Goal: Task Accomplishment & Management: Use online tool/utility

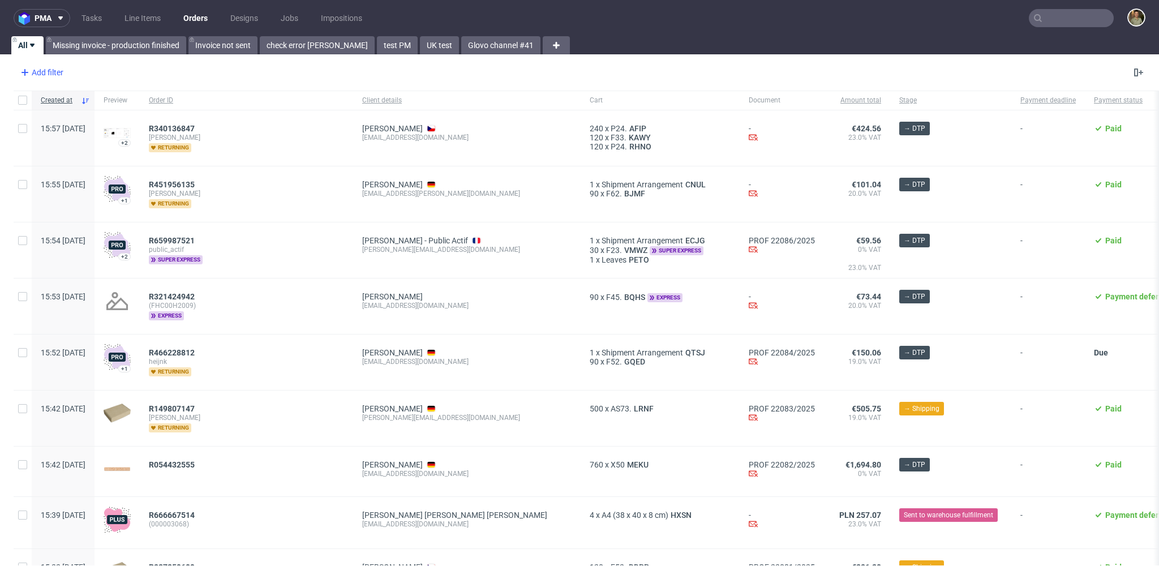
scroll to position [15, 0]
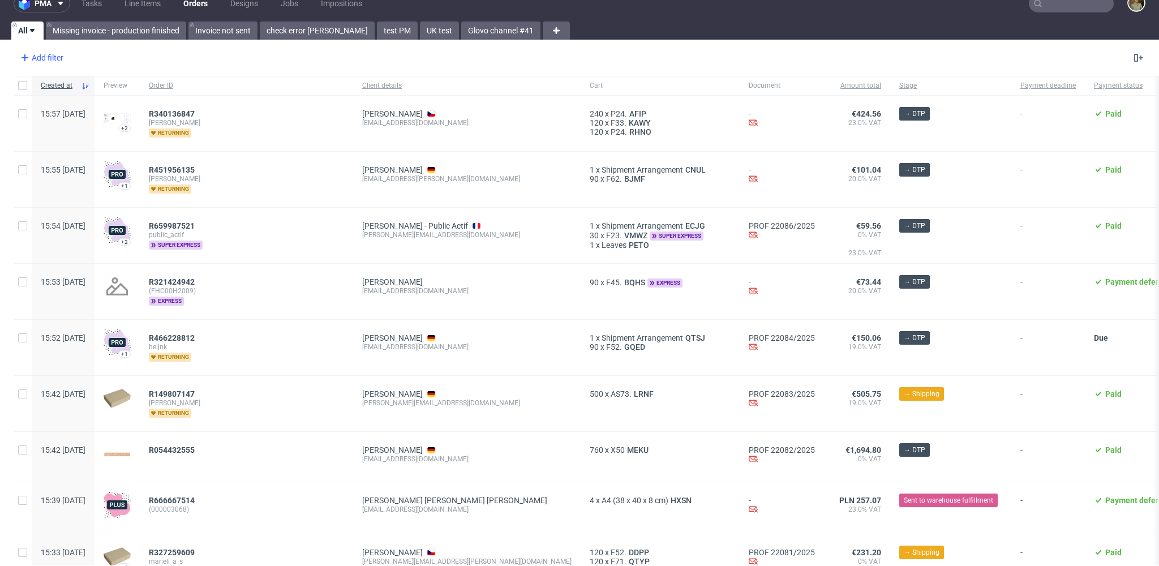
click at [42, 55] on div "Add filter" at bounding box center [41, 58] width 50 height 18
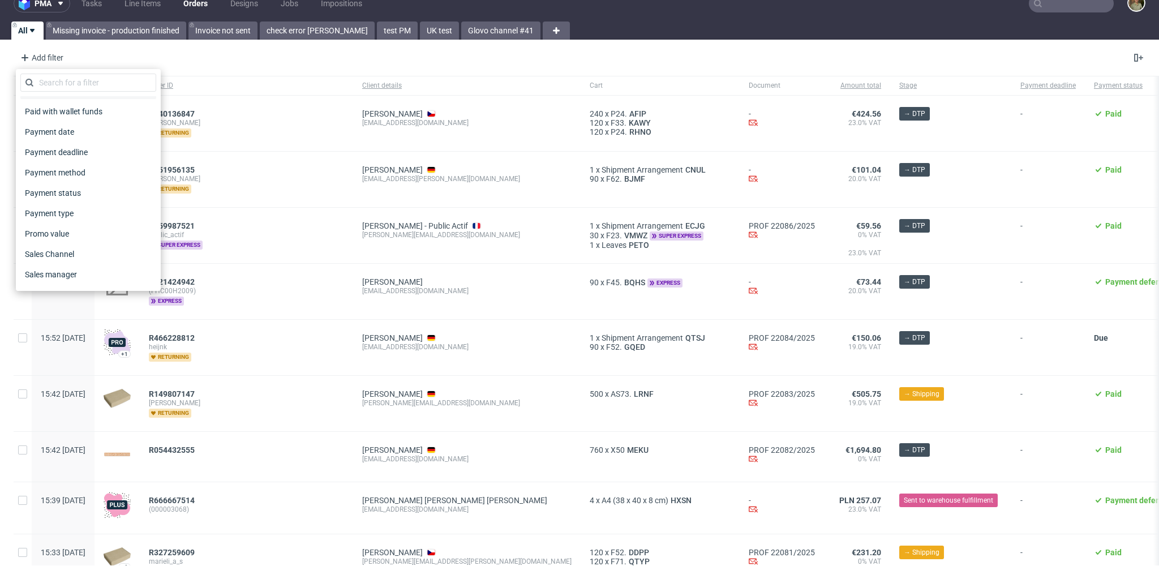
scroll to position [559, 0]
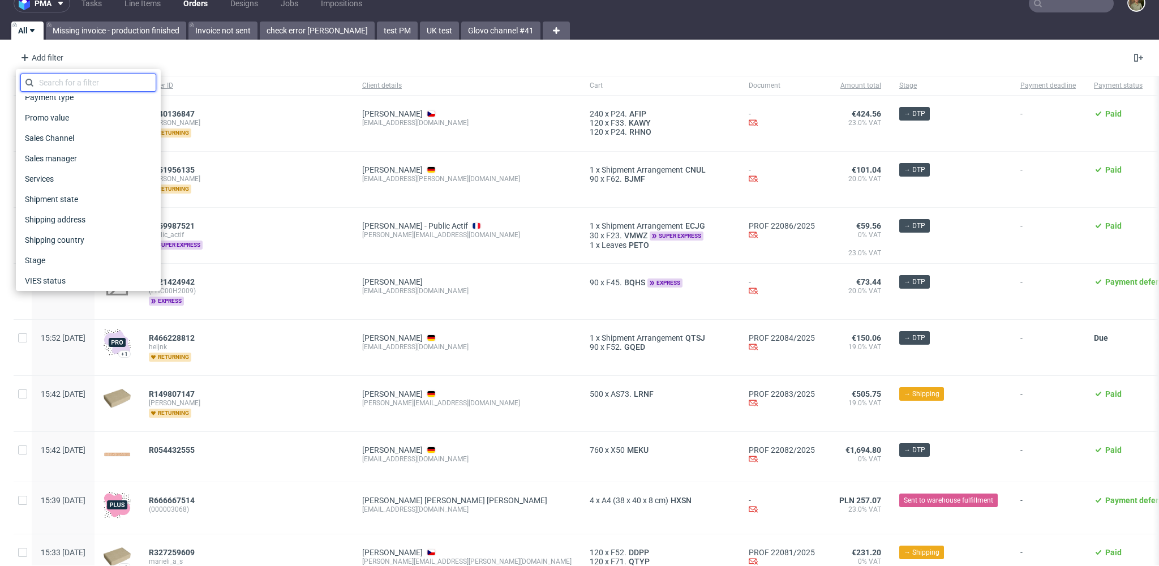
click at [88, 75] on input "text" at bounding box center [88, 83] width 136 height 18
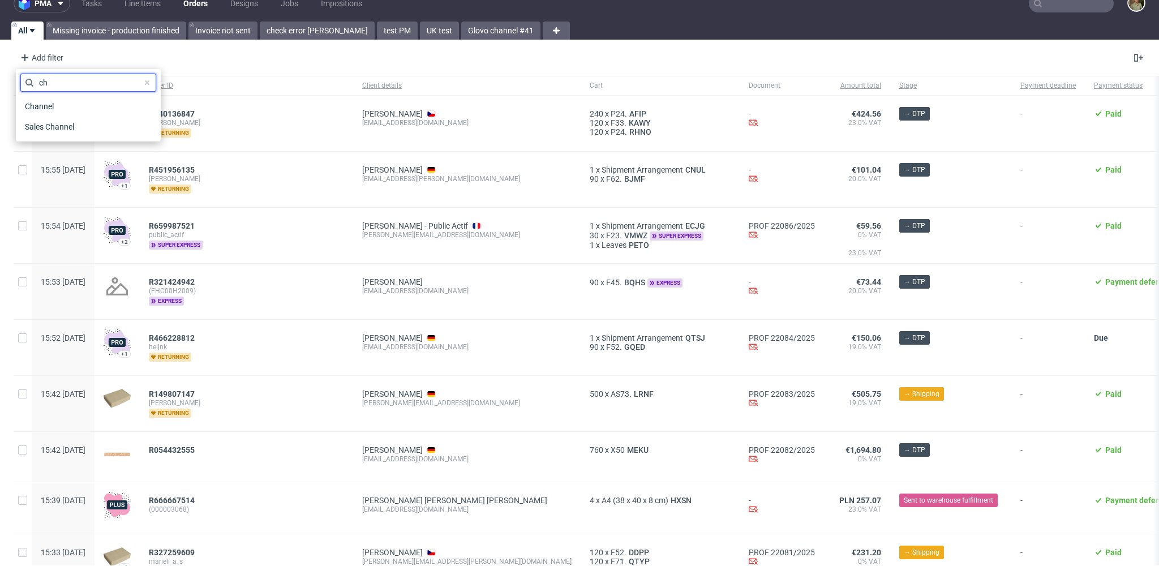
scroll to position [0, 0]
click at [78, 86] on input "whi" at bounding box center [88, 83] width 136 height 18
drag, startPoint x: 73, startPoint y: 85, endPoint x: 25, endPoint y: 84, distance: 47.5
click at [25, 84] on div "whi" at bounding box center [88, 83] width 136 height 18
type input "cha"
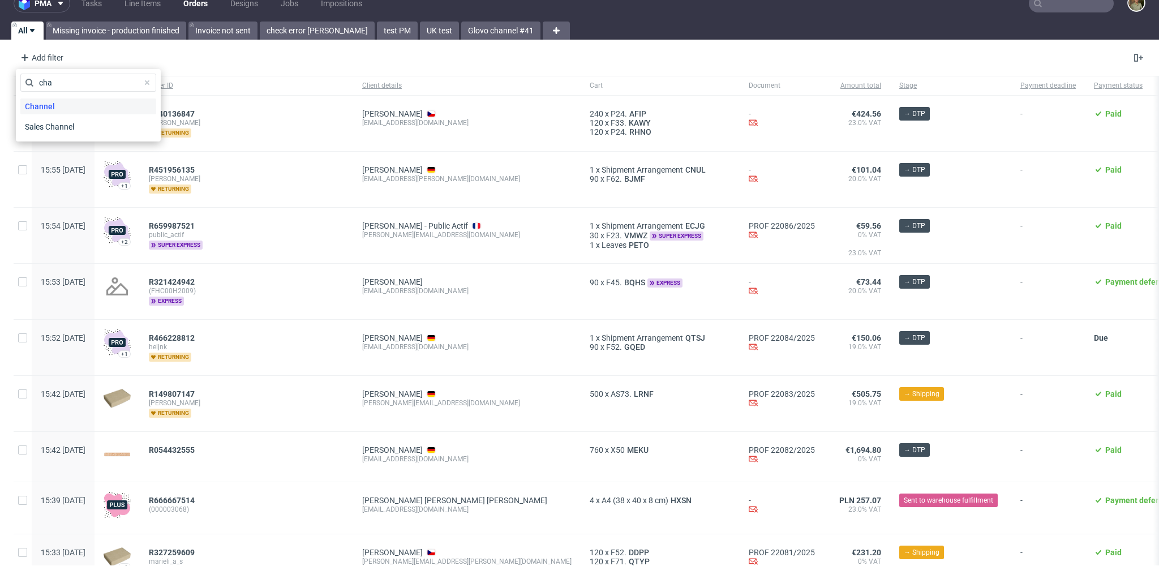
click at [68, 107] on div "Channel" at bounding box center [88, 106] width 136 height 16
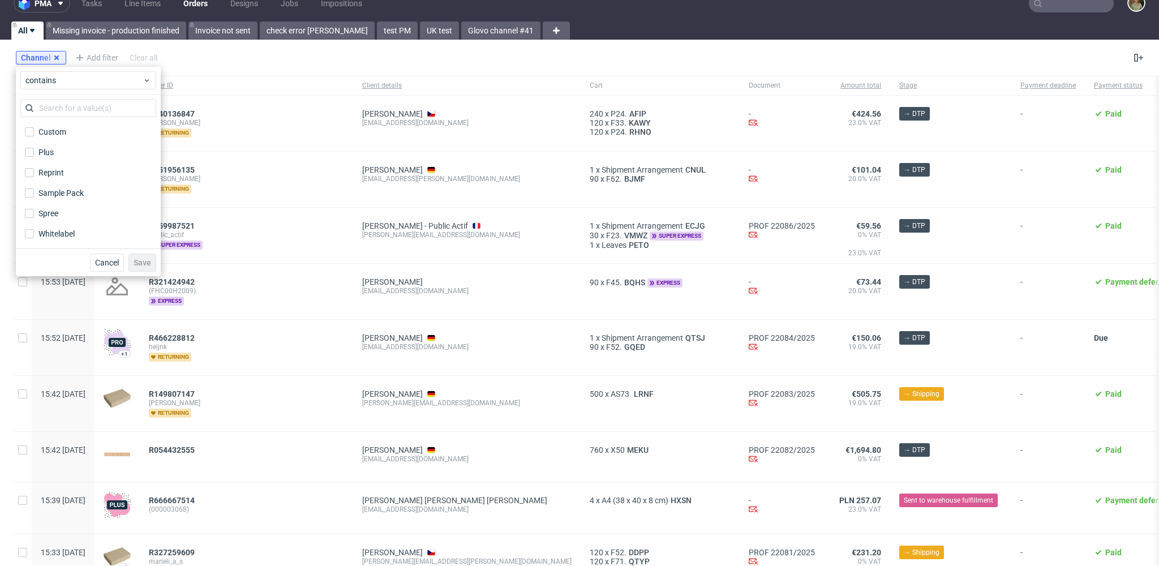
click at [55, 57] on use at bounding box center [56, 57] width 5 height 5
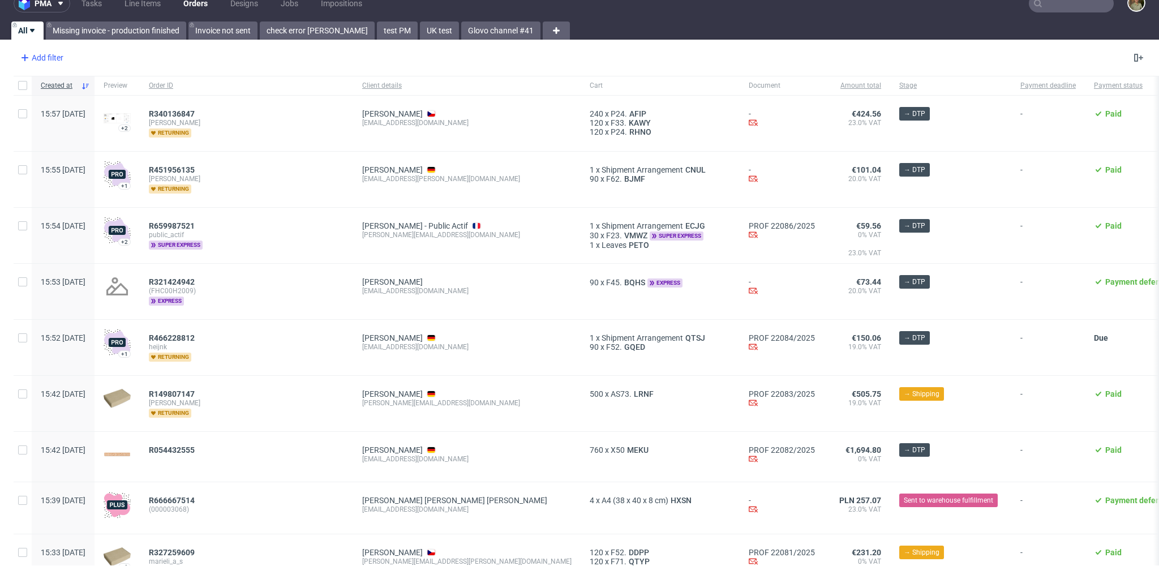
click at [44, 59] on div "Add filter" at bounding box center [41, 58] width 50 height 18
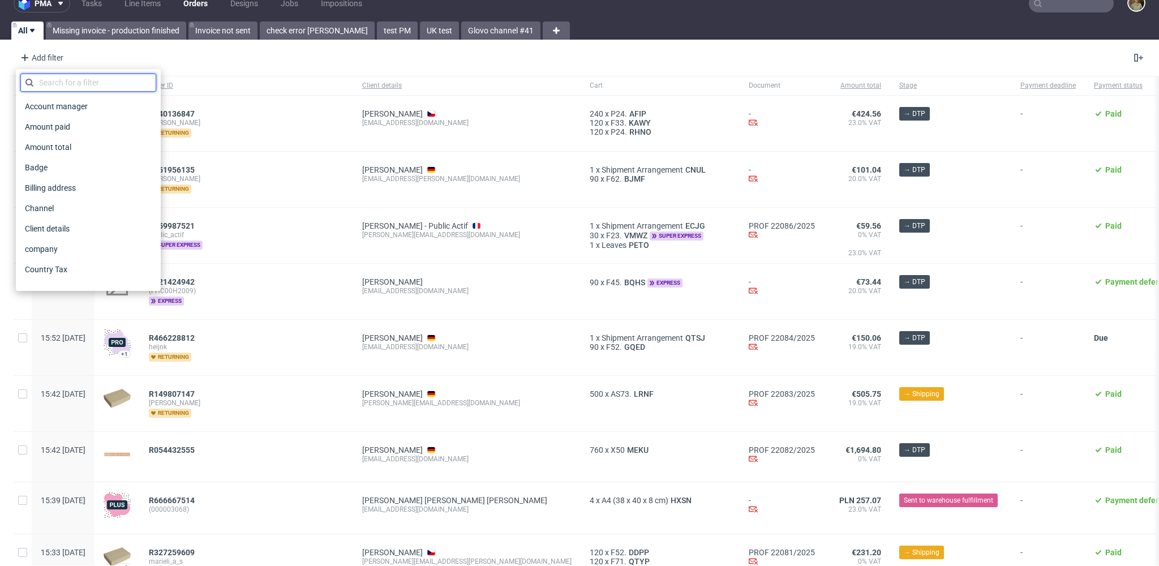
click at [54, 81] on input "text" at bounding box center [88, 83] width 136 height 18
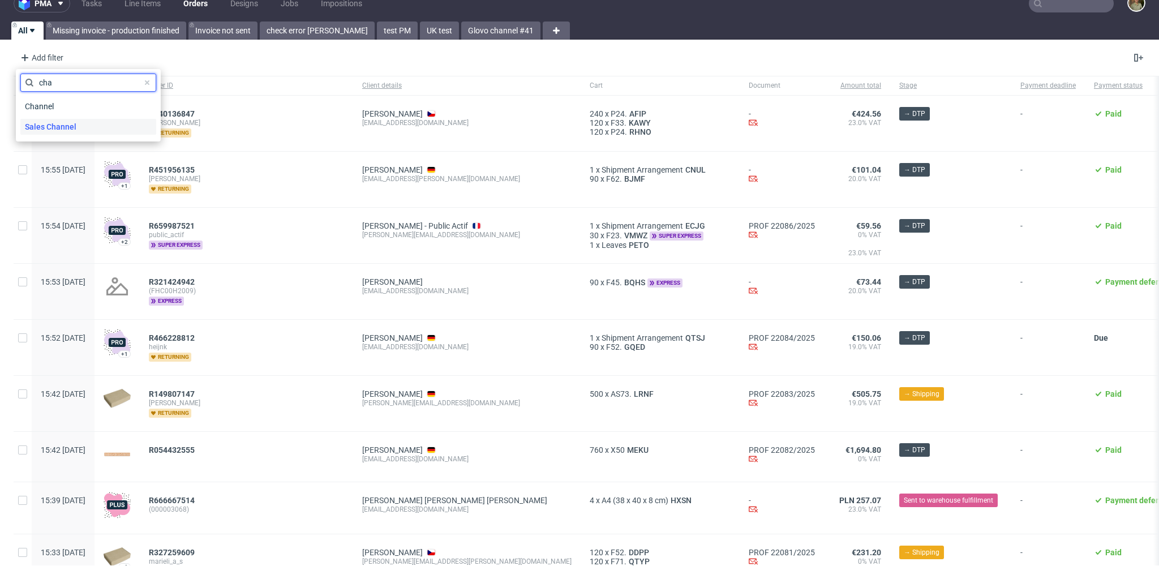
type input "cha"
click at [52, 127] on span "Sales Channel" at bounding box center [50, 127] width 61 height 16
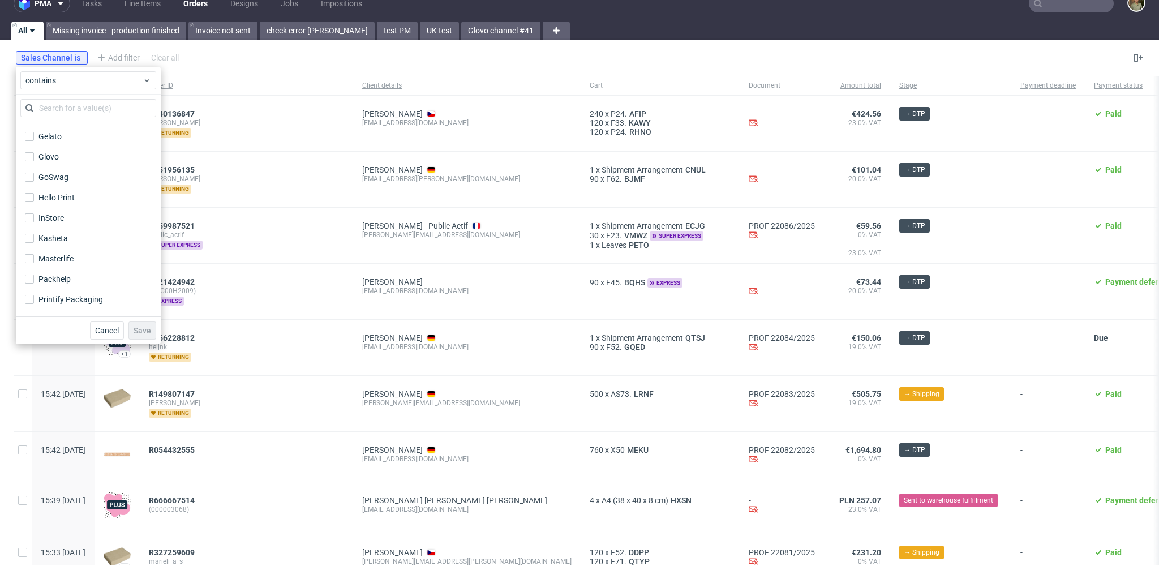
scroll to position [204, 0]
click at [92, 149] on label "InStore" at bounding box center [88, 152] width 136 height 16
click at [34, 149] on input "InStore" at bounding box center [29, 152] width 9 height 9
checkbox input "true"
click at [141, 336] on button "Save" at bounding box center [142, 330] width 28 height 18
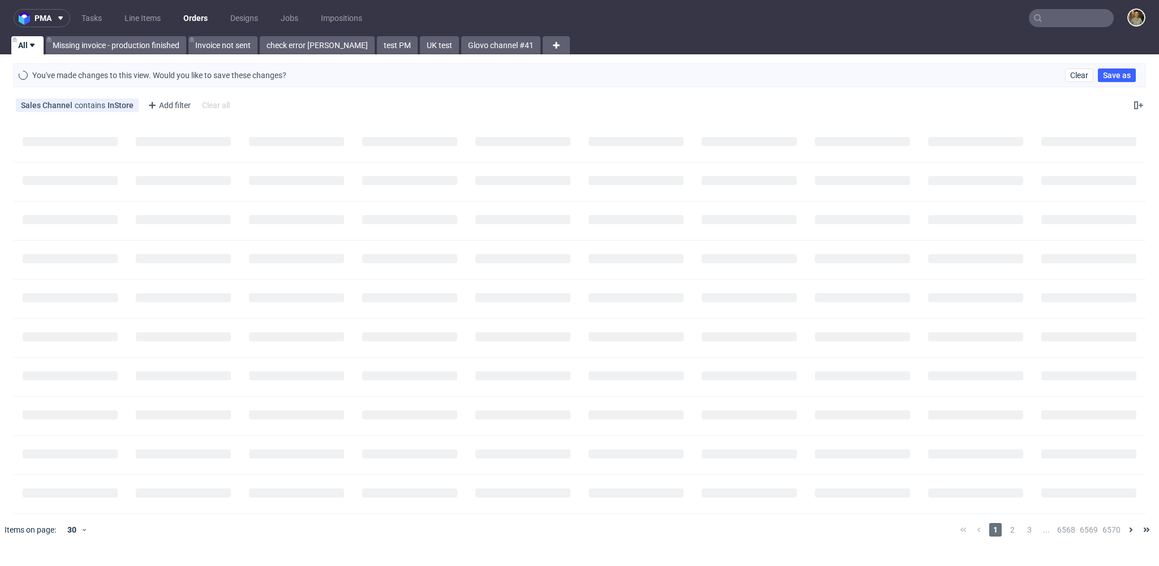
scroll to position [0, 0]
click at [1127, 75] on div "Clear Save as" at bounding box center [1102, 75] width 75 height 14
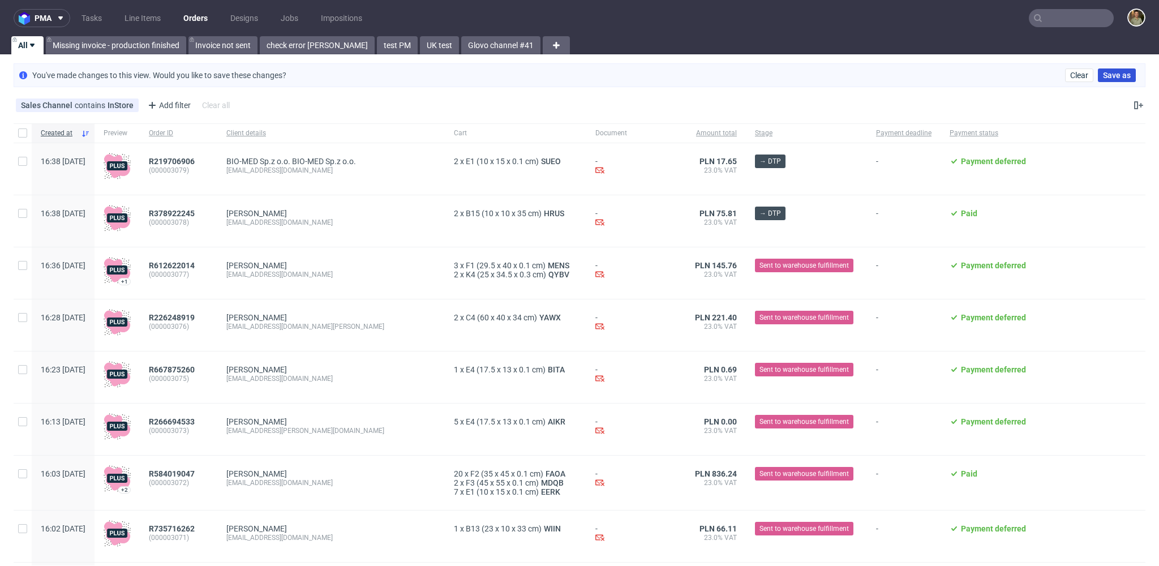
click at [1120, 79] on span "Save as" at bounding box center [1117, 75] width 28 height 8
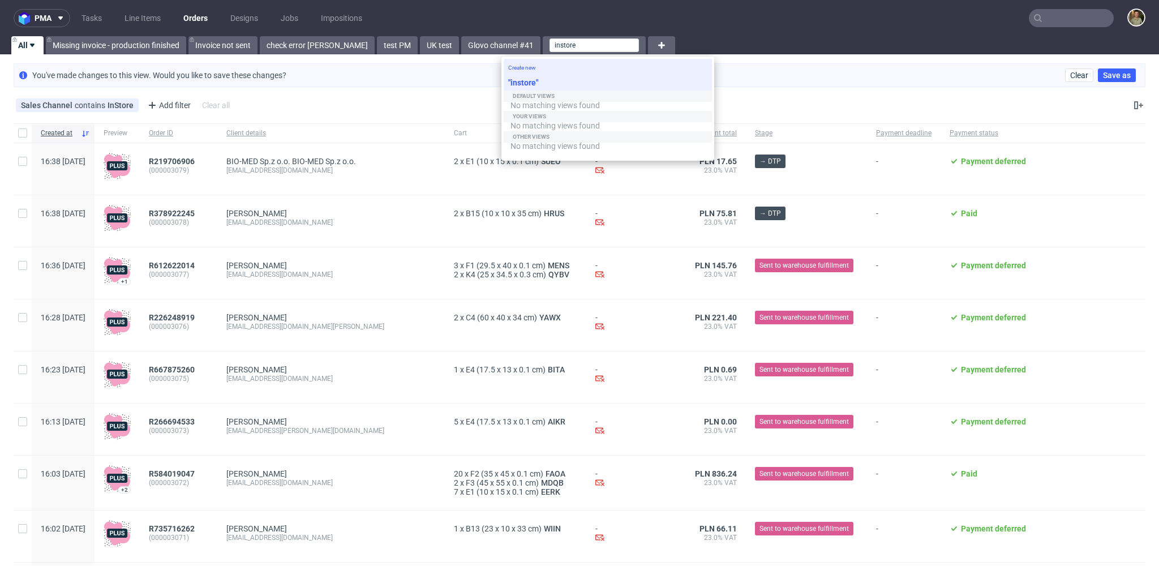
type input "instore"
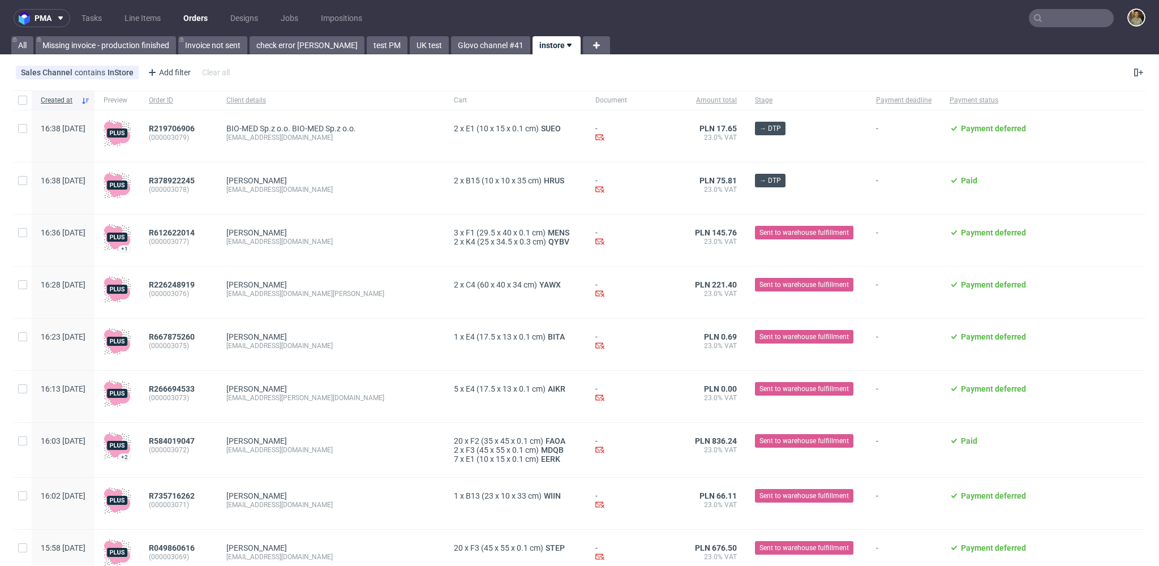
scroll to position [7, 0]
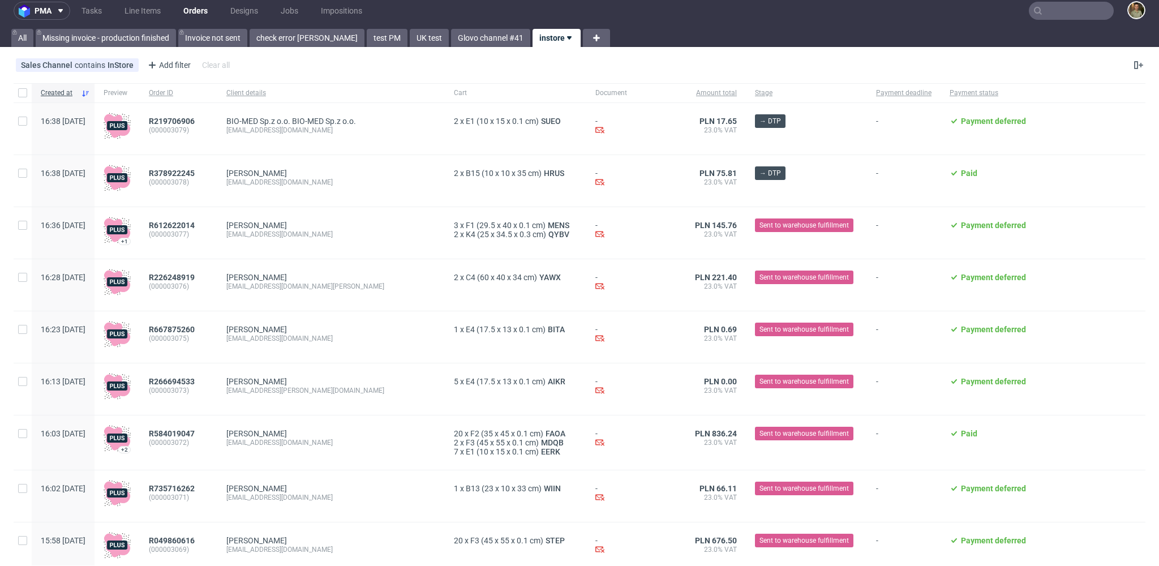
click at [567, 38] on use at bounding box center [569, 37] width 5 height 3
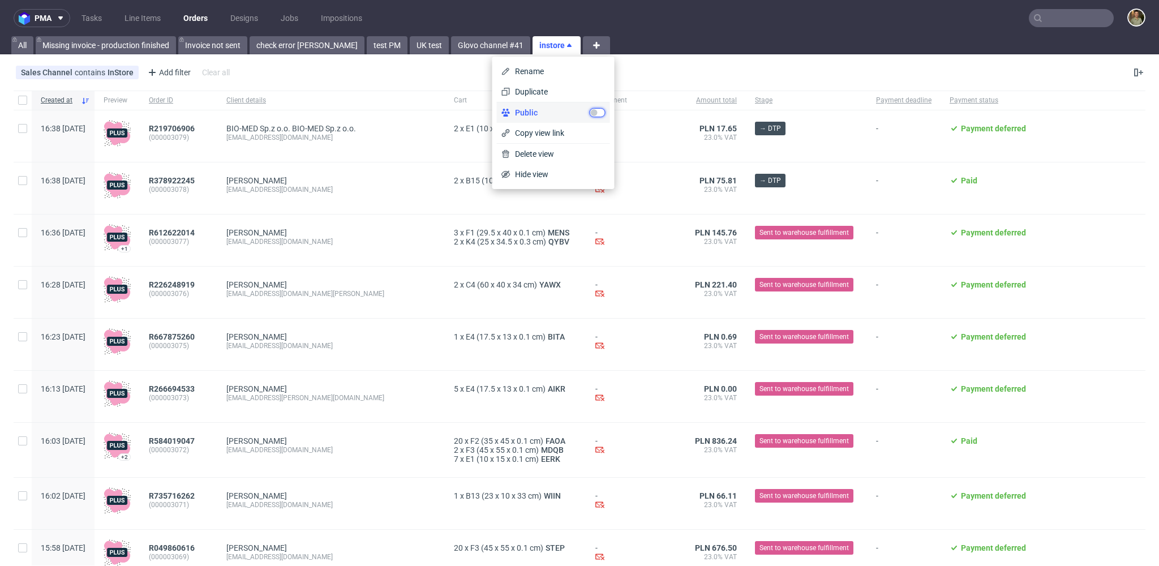
click at [602, 111] on input "checkbox" at bounding box center [598, 112] width 16 height 9
checkbox input "true"
click at [260, 73] on div "Sales Channel contains InStore Add filter Hide filters Clear all" at bounding box center [579, 72] width 1159 height 27
click at [186, 72] on div "Add filter" at bounding box center [168, 72] width 50 height 18
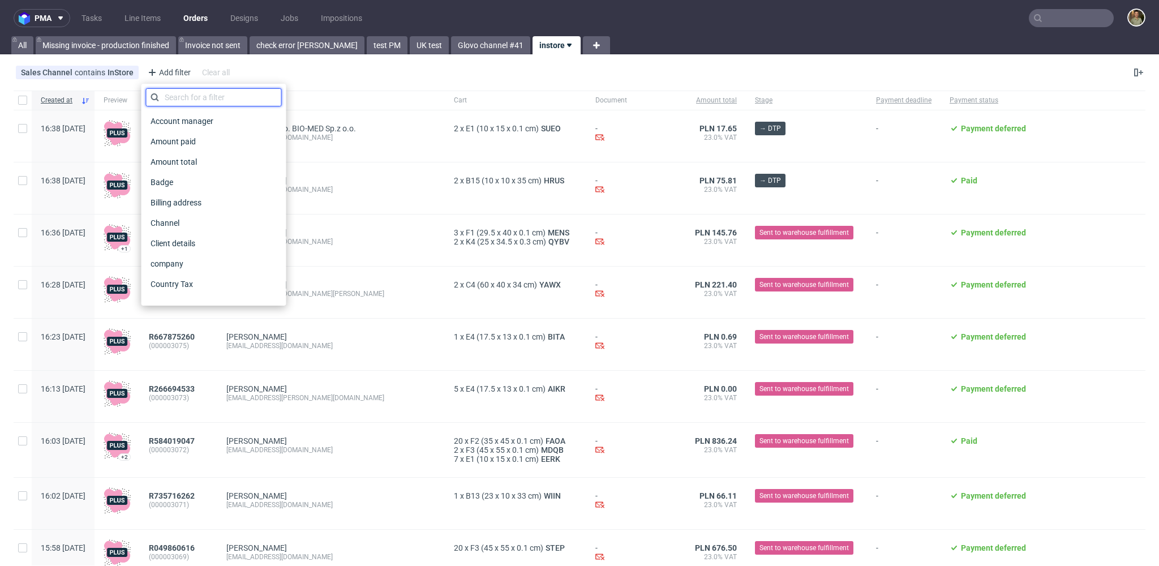
click at [207, 100] on input "text" at bounding box center [214, 97] width 136 height 18
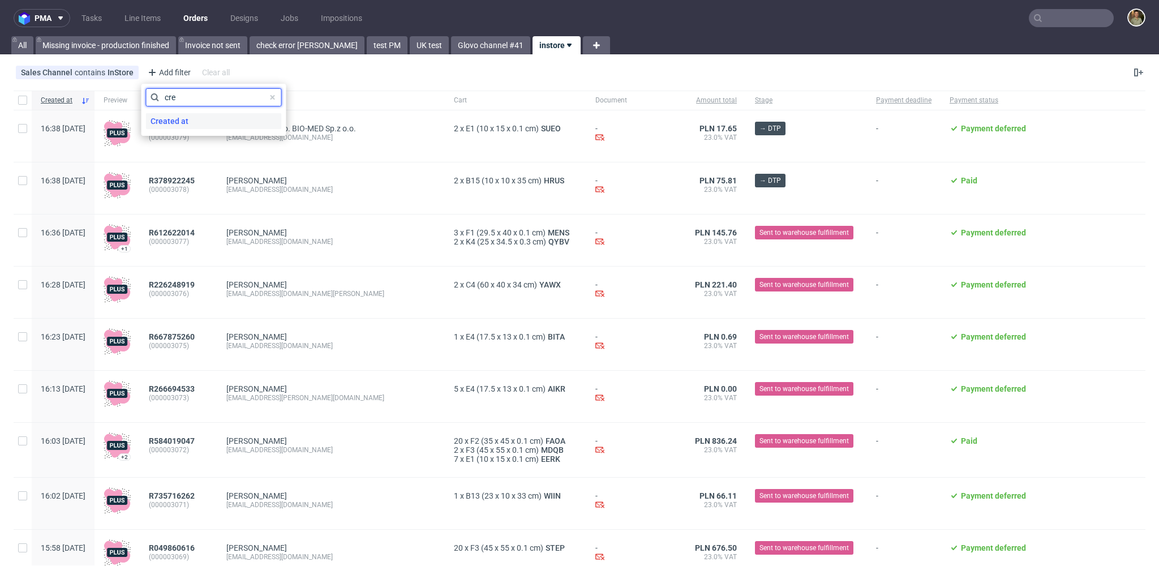
type input "cre"
click at [210, 115] on div "Created at" at bounding box center [214, 121] width 136 height 16
click at [197, 93] on span "[DATE]" at bounding box center [209, 94] width 117 height 11
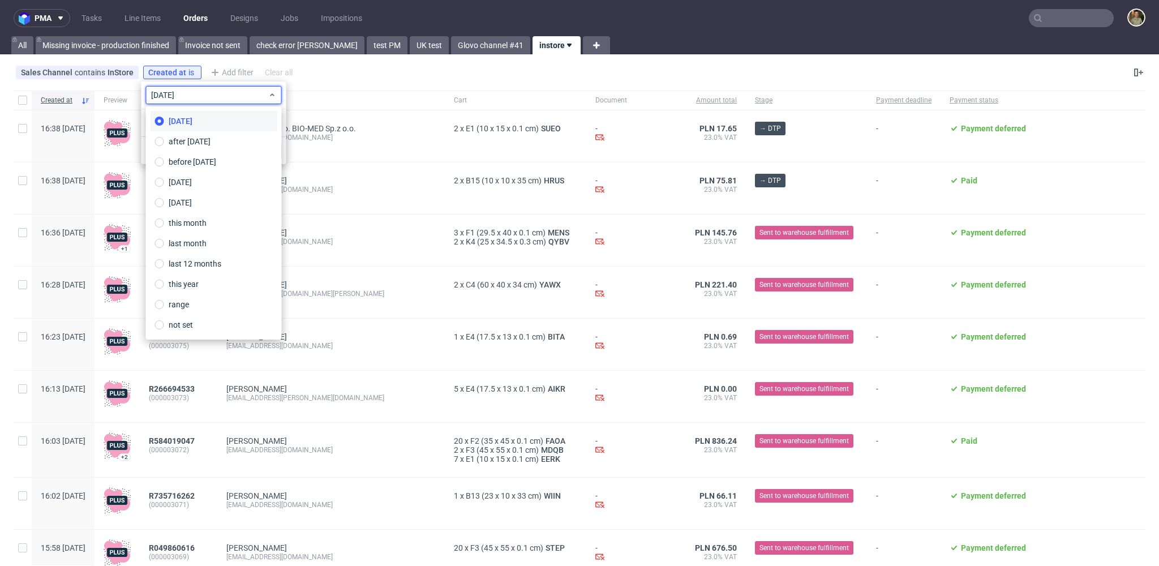
click at [283, 103] on div "[DATE]" at bounding box center [213, 95] width 145 height 28
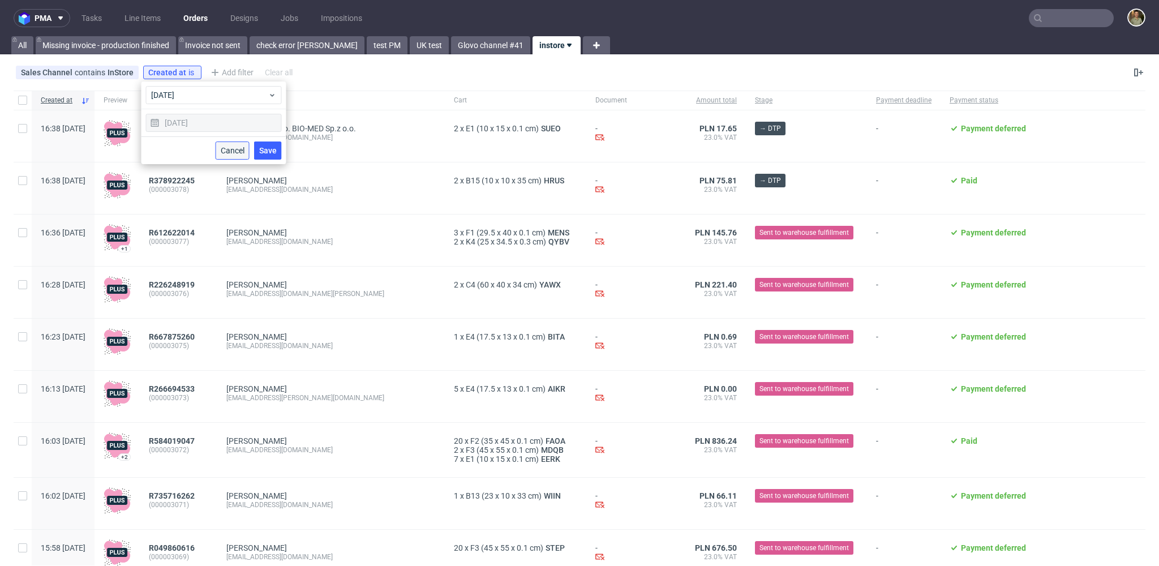
click at [231, 149] on span "Cancel" at bounding box center [233, 151] width 24 height 8
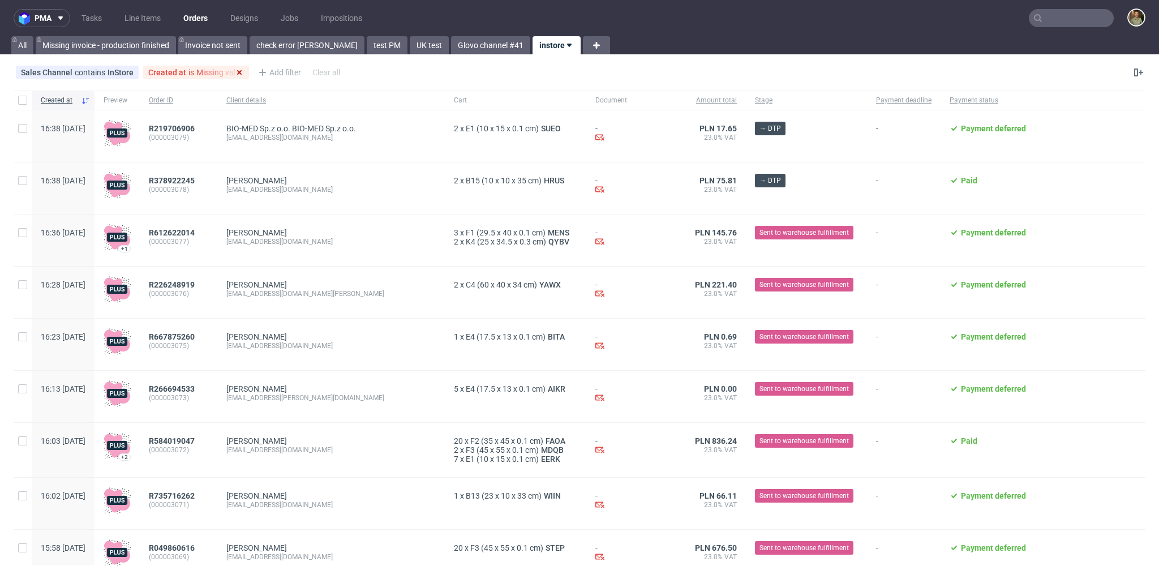
click at [238, 71] on use at bounding box center [239, 72] width 5 height 5
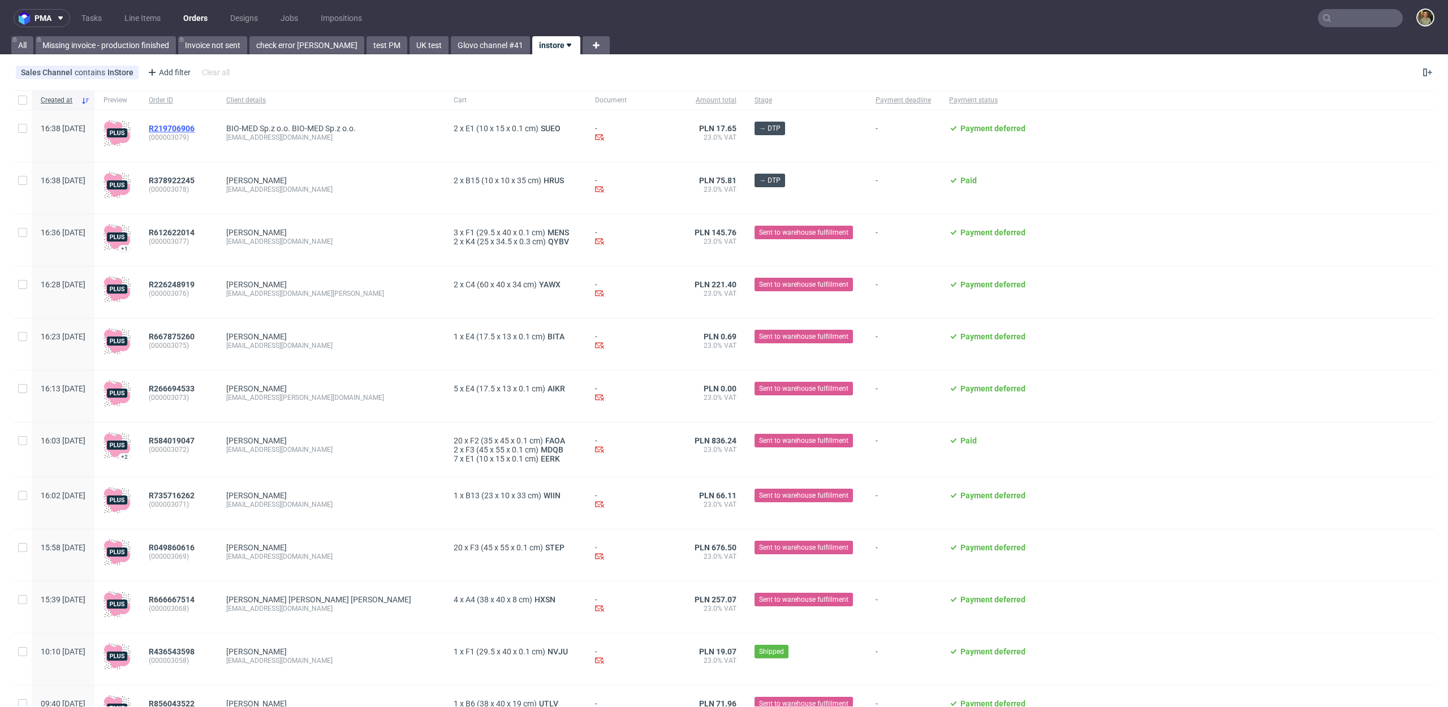
click at [195, 126] on span "R219706906" at bounding box center [172, 128] width 46 height 9
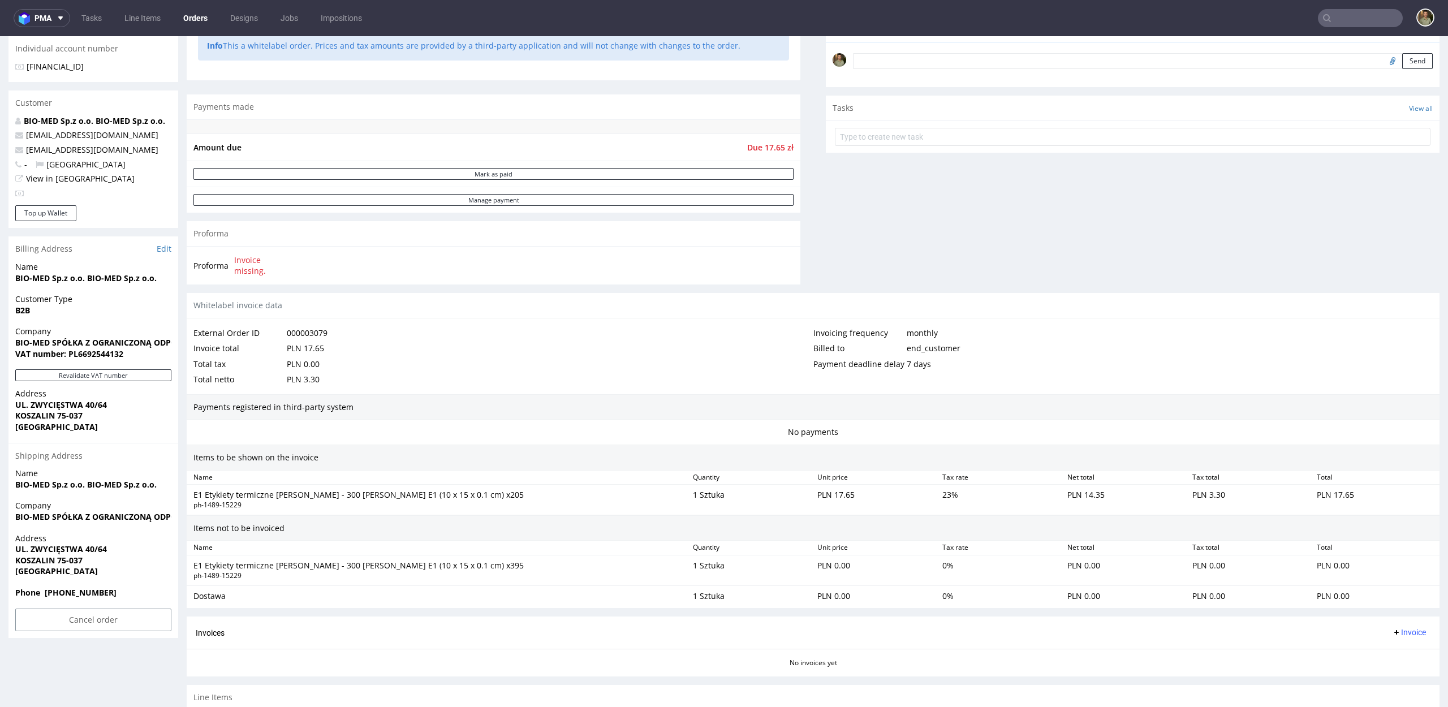
scroll to position [61, 0]
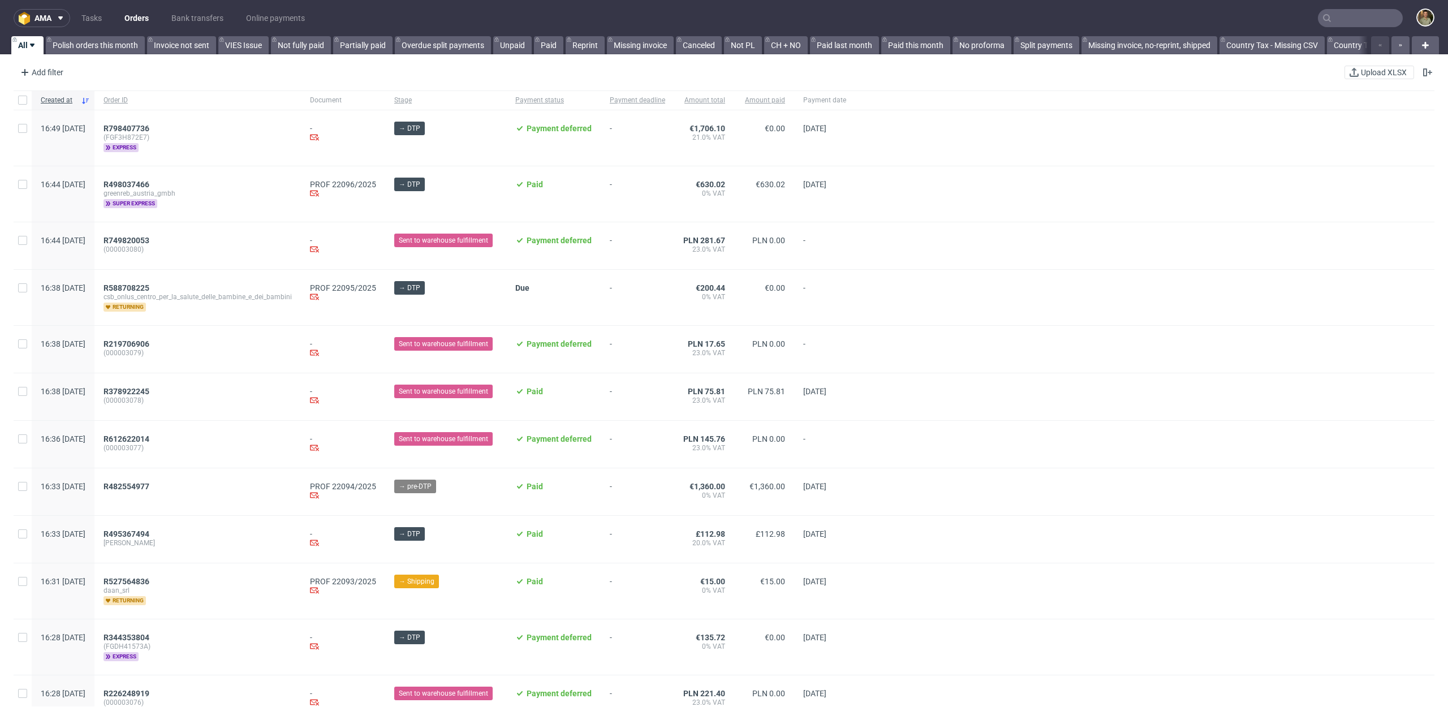
click at [1009, 70] on div "Add filter Hide filters Clear all Upload XLSX" at bounding box center [724, 72] width 1448 height 27
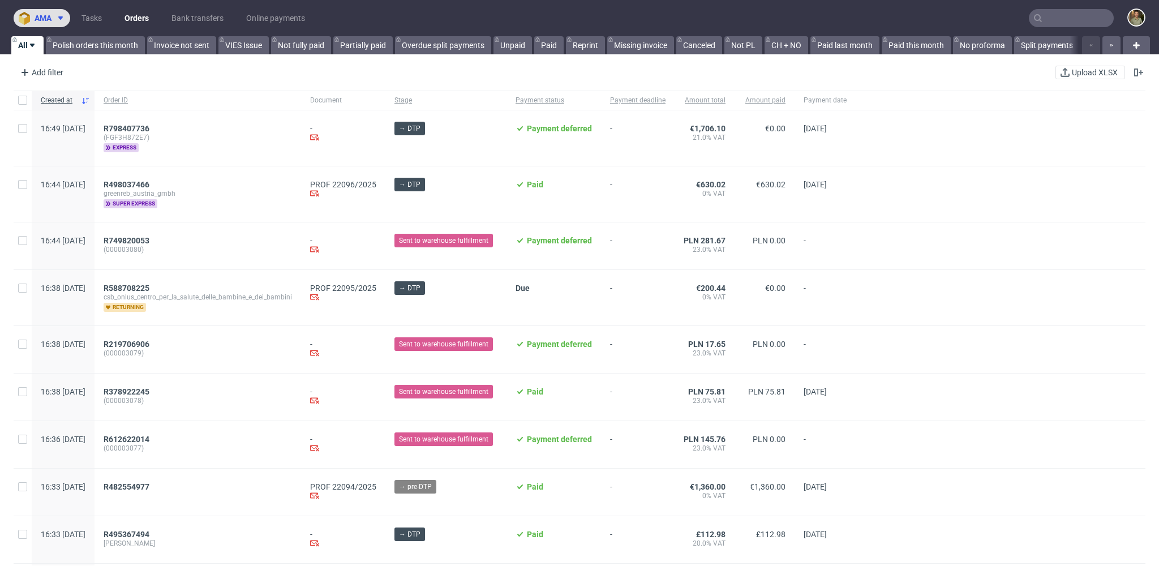
click at [46, 20] on span "ama" at bounding box center [43, 18] width 17 height 8
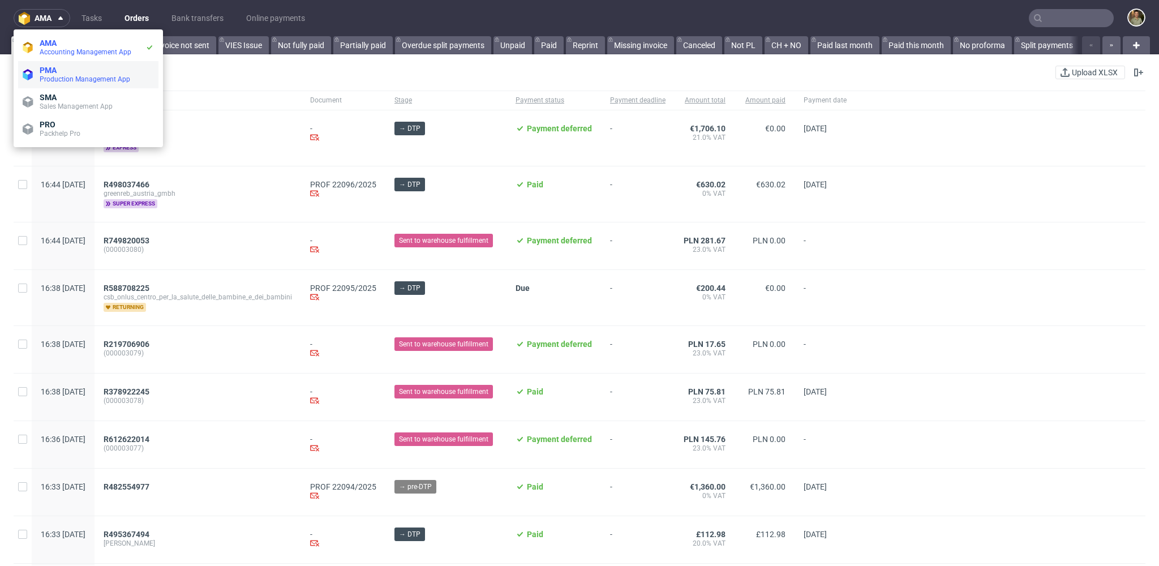
click at [65, 82] on span "Production Management App" at bounding box center [85, 79] width 91 height 8
